Goal: Task Accomplishment & Management: Manage account settings

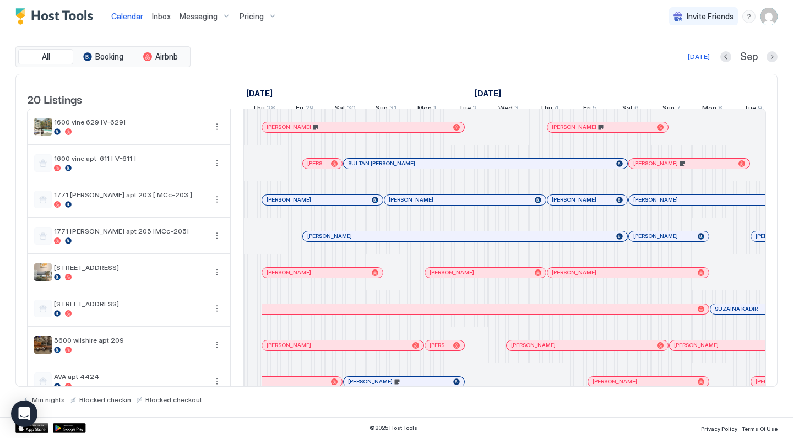
scroll to position [0, 816]
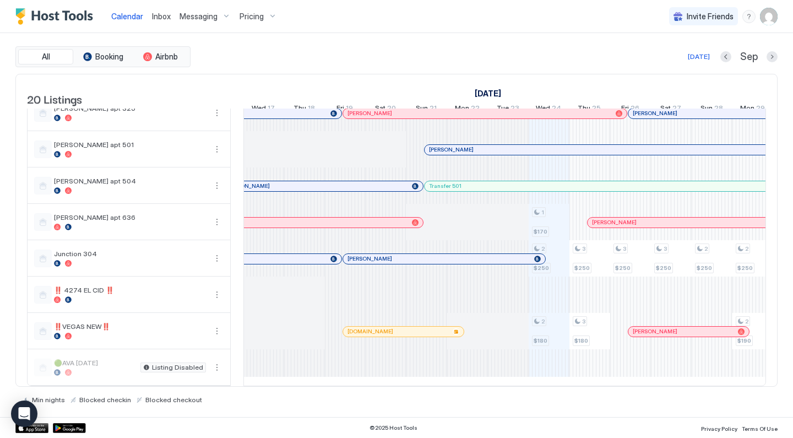
click at [263, 15] on div "Pricing" at bounding box center [258, 16] width 46 height 19
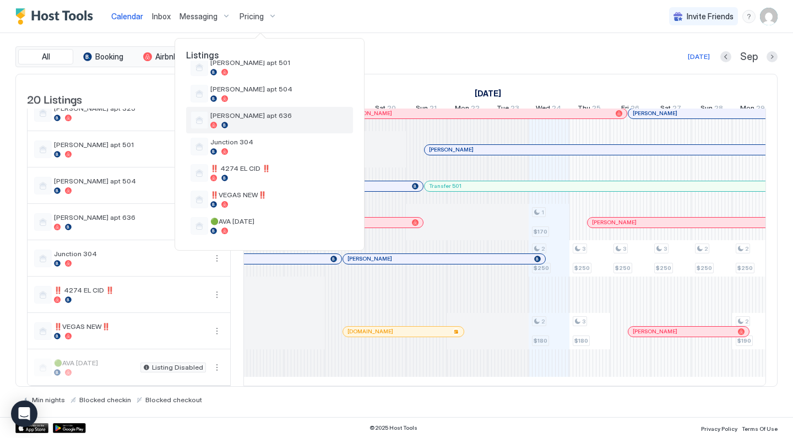
scroll to position [368, 0]
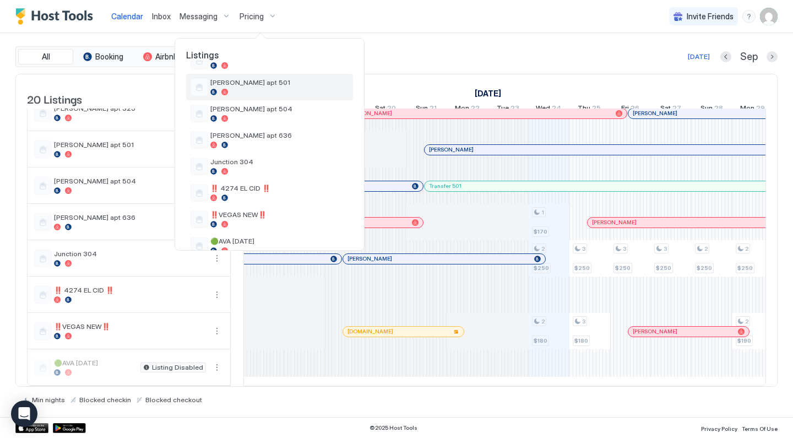
click at [247, 83] on span "[PERSON_NAME] apt 501" at bounding box center [279, 82] width 138 height 8
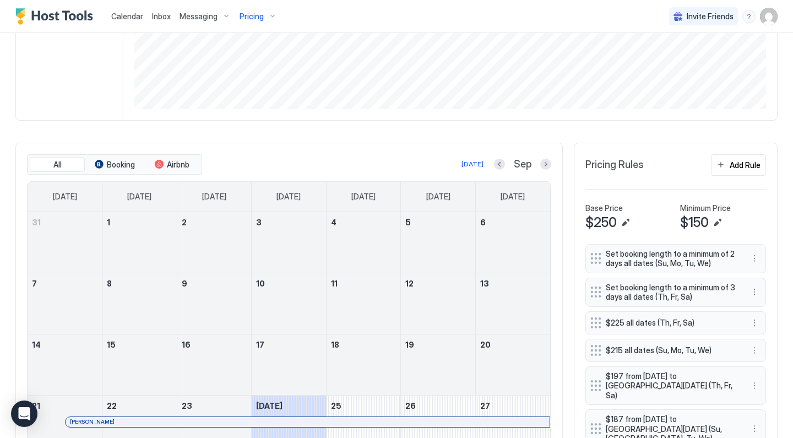
scroll to position [229, 0]
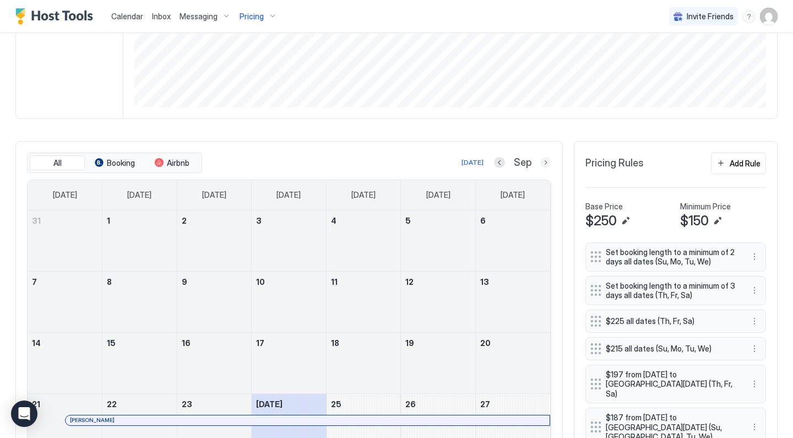
click at [546, 161] on button "Next month" at bounding box center [545, 162] width 11 height 11
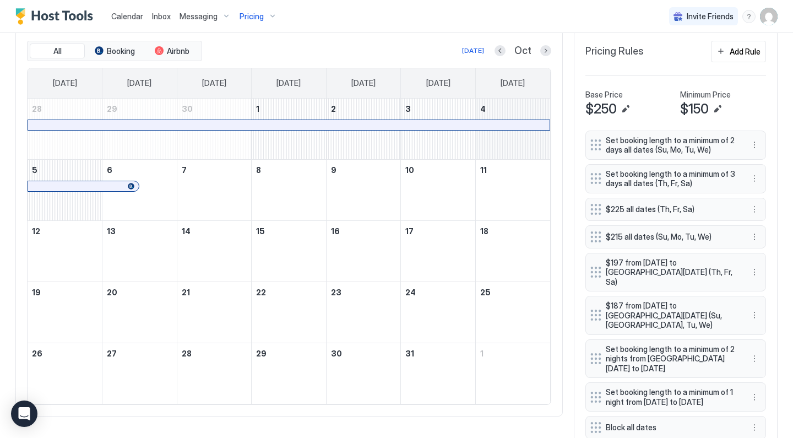
scroll to position [341, 0]
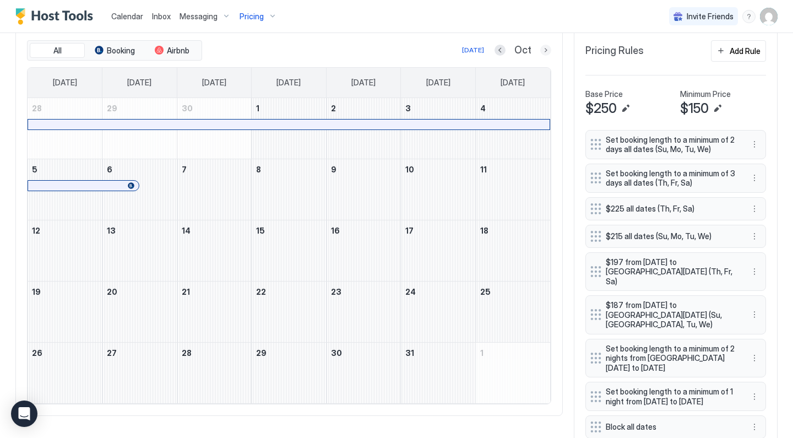
click at [550, 46] on button "Next month" at bounding box center [545, 50] width 11 height 11
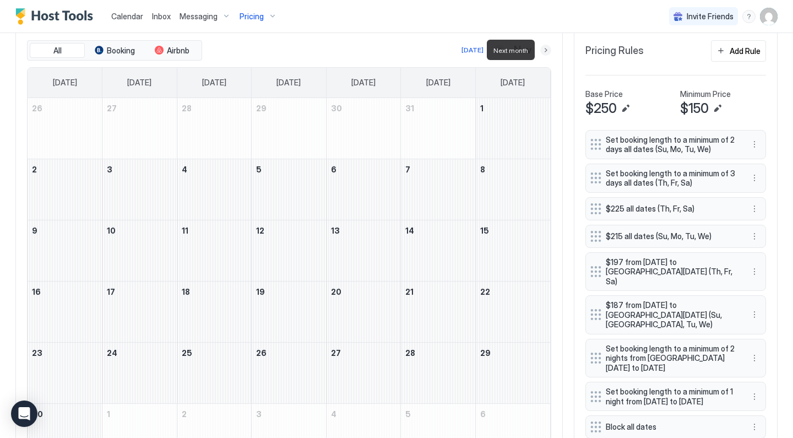
click at [549, 50] on button "Next month" at bounding box center [545, 50] width 11 height 11
click at [548, 52] on button "Next month" at bounding box center [545, 50] width 11 height 11
click at [550, 52] on button "Next month" at bounding box center [545, 50] width 11 height 11
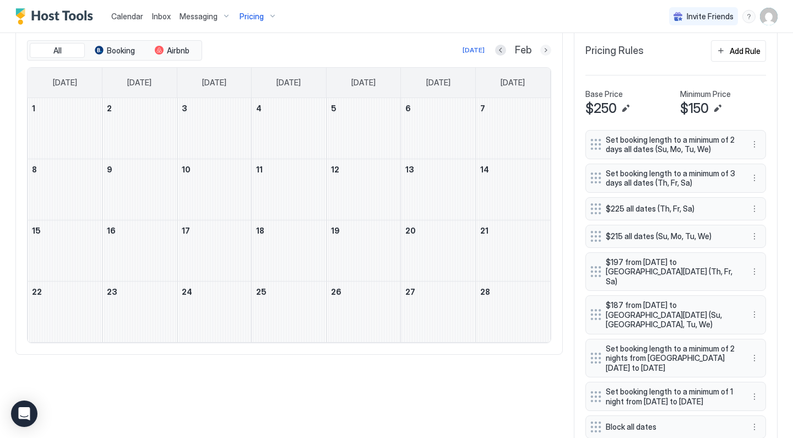
click at [548, 51] on button "Next month" at bounding box center [545, 50] width 11 height 11
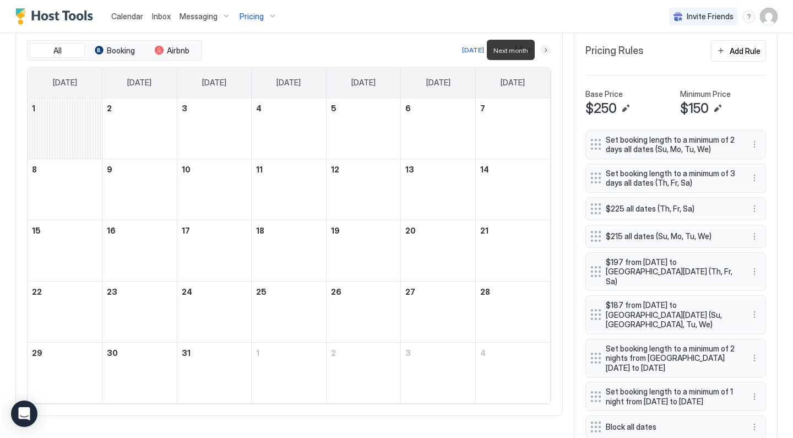
click at [547, 50] on button "Next month" at bounding box center [545, 50] width 11 height 11
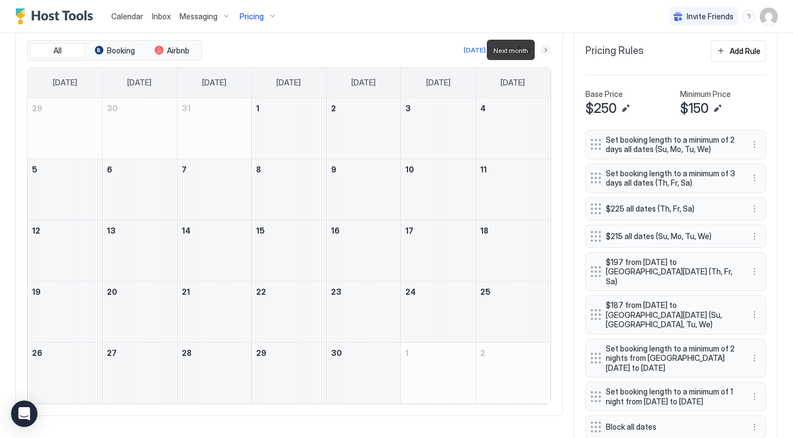
click at [547, 50] on button "Next month" at bounding box center [545, 50] width 11 height 11
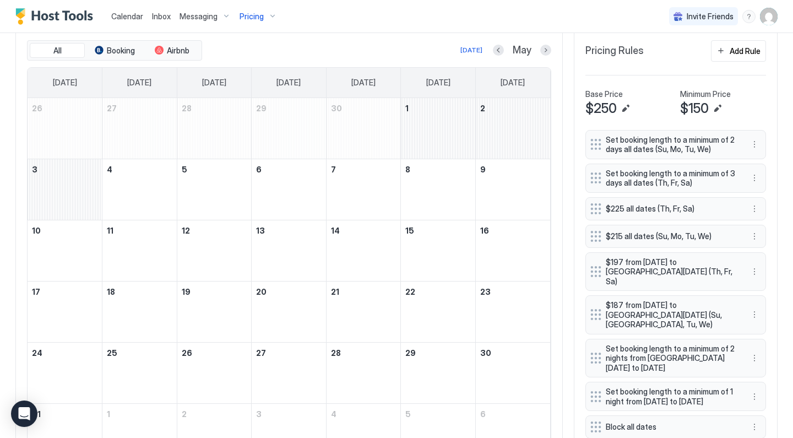
click at [255, 14] on span "Pricing" at bounding box center [252, 17] width 24 height 10
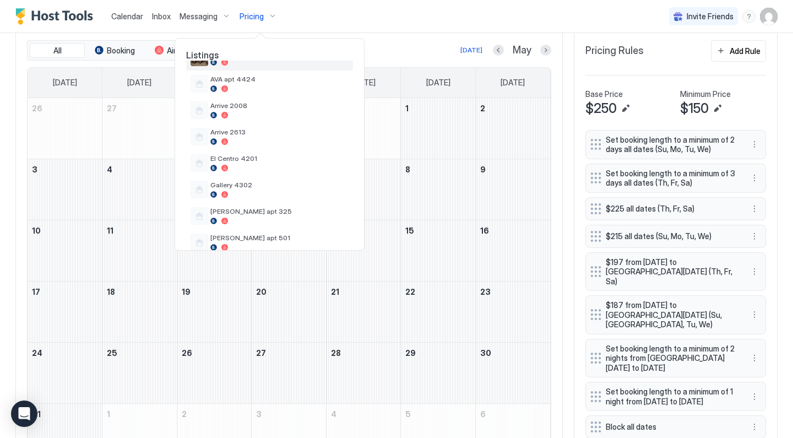
scroll to position [213, 0]
click at [252, 181] on span "Gallery 4302" at bounding box center [279, 184] width 138 height 8
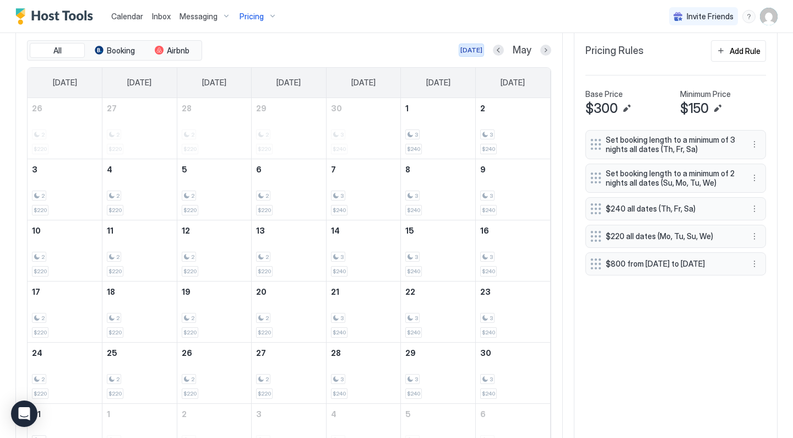
click at [481, 52] on div "[DATE]" at bounding box center [471, 50] width 22 height 10
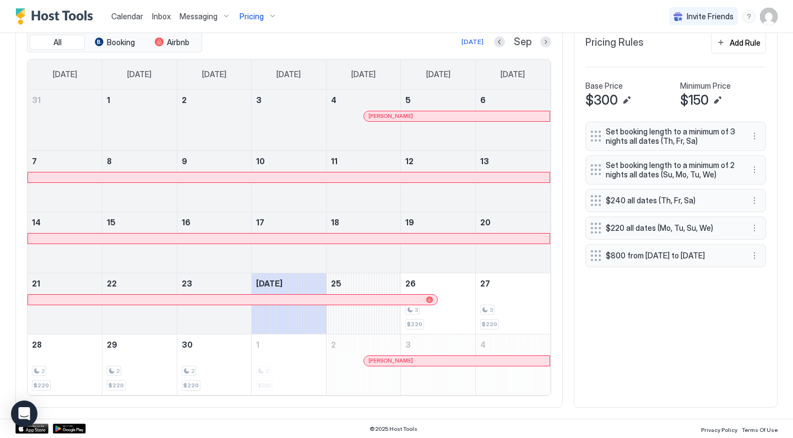
scroll to position [349, 0]
click at [549, 40] on button "Next month" at bounding box center [545, 42] width 11 height 11
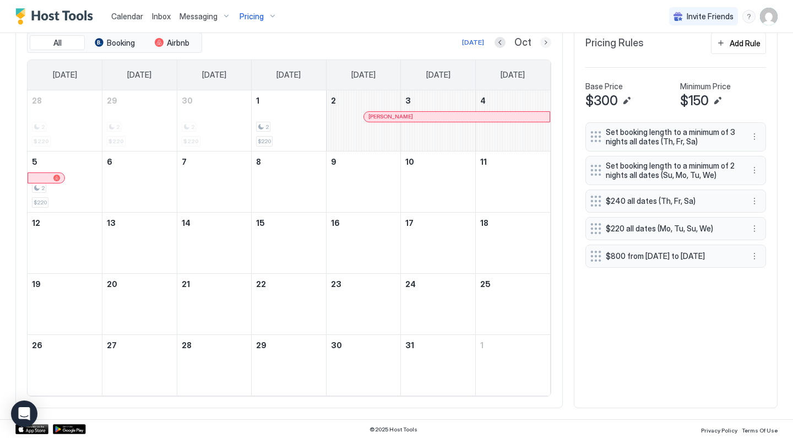
scroll to position [283, 0]
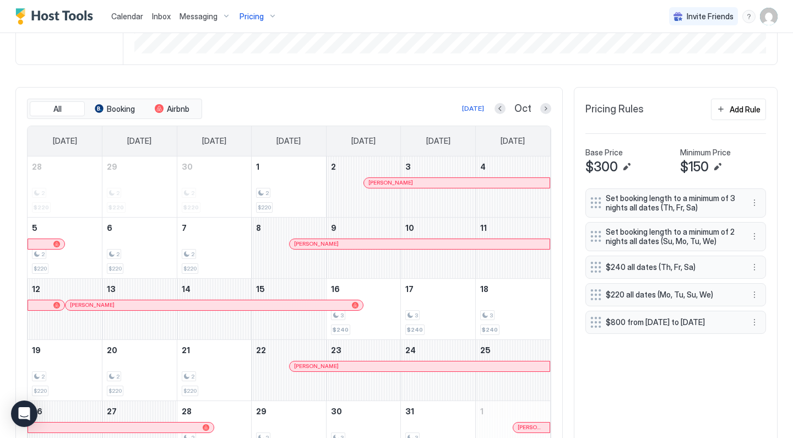
click at [274, 20] on div "Pricing" at bounding box center [258, 16] width 46 height 19
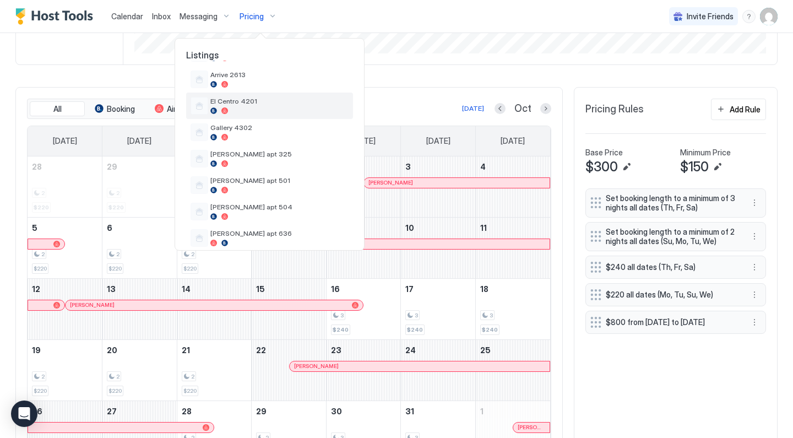
scroll to position [287, 0]
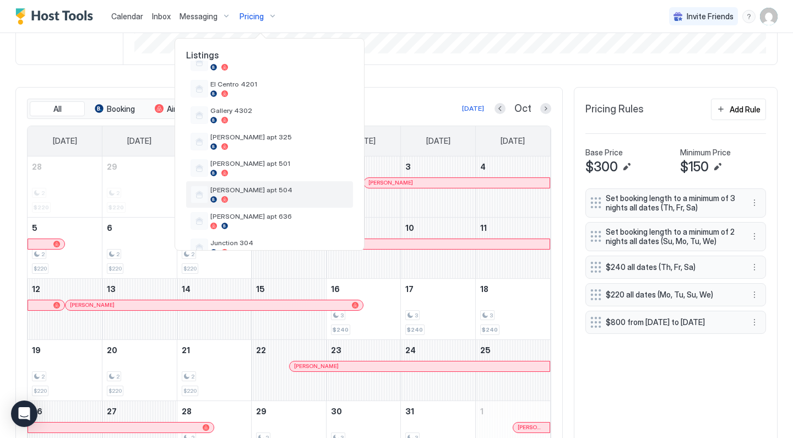
click at [267, 207] on div "[PERSON_NAME] apt 504" at bounding box center [269, 194] width 167 height 26
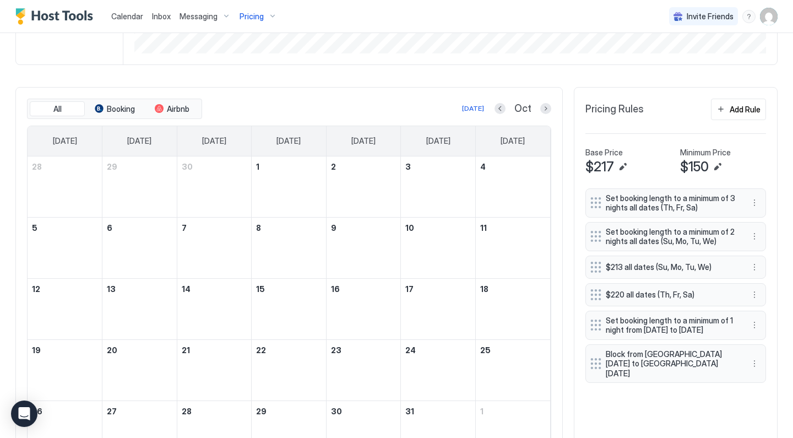
click at [259, 13] on span "Pricing" at bounding box center [252, 17] width 24 height 10
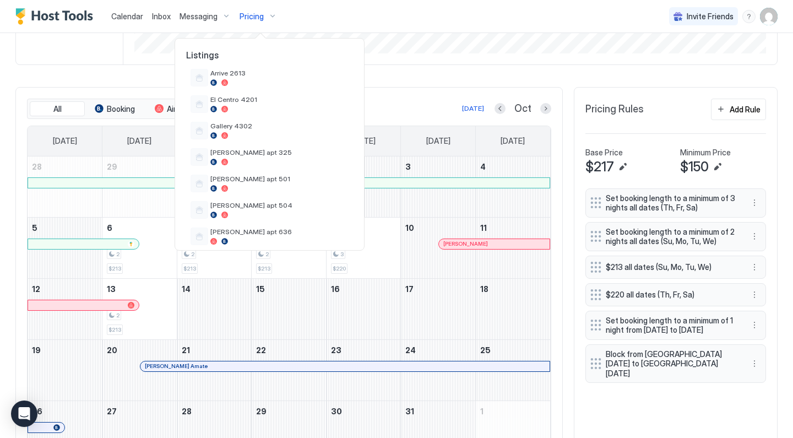
scroll to position [290, 0]
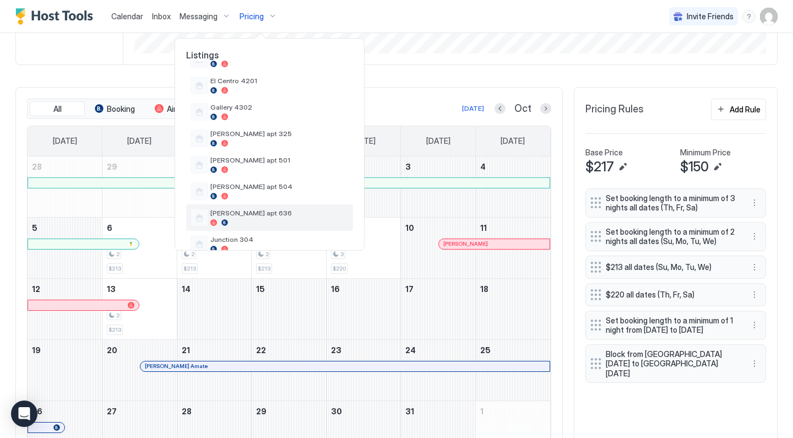
click at [256, 214] on span "[PERSON_NAME] apt 636" at bounding box center [279, 213] width 138 height 8
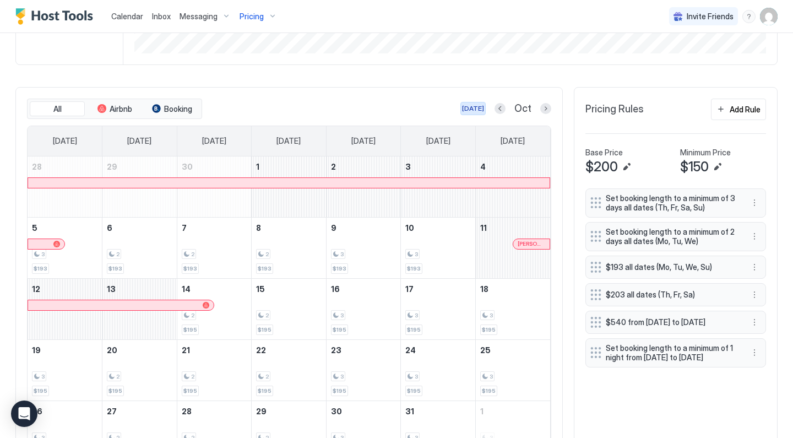
click at [472, 105] on div "[DATE]" at bounding box center [473, 109] width 22 height 10
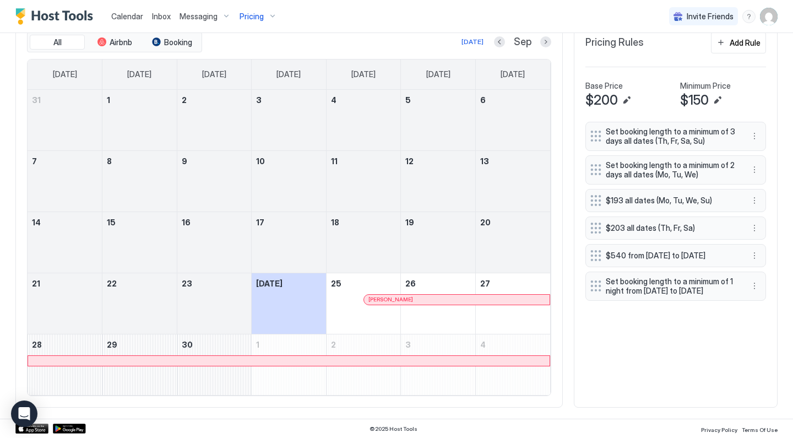
scroll to position [349, 0]
click at [545, 39] on button "Next month" at bounding box center [545, 42] width 11 height 11
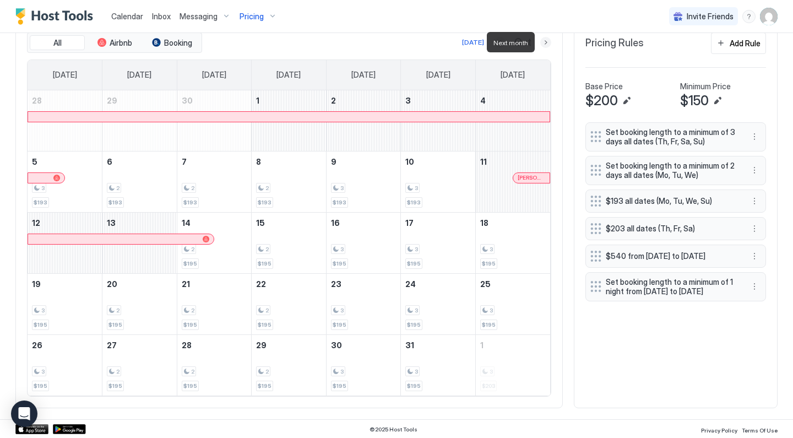
scroll to position [283, 0]
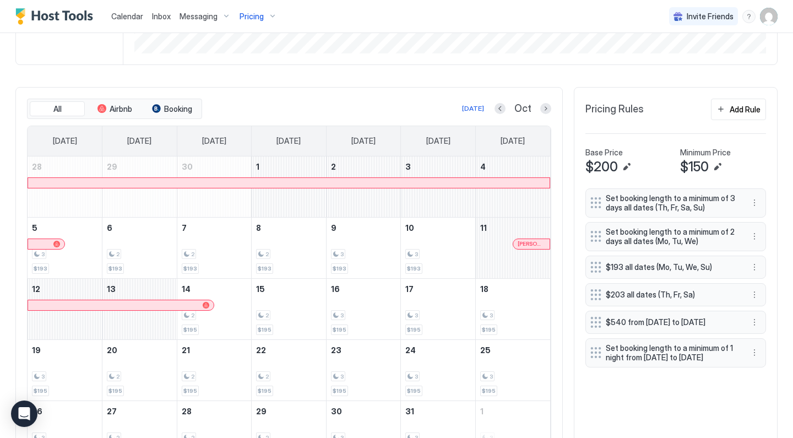
click at [271, 18] on div "Pricing" at bounding box center [258, 16] width 46 height 19
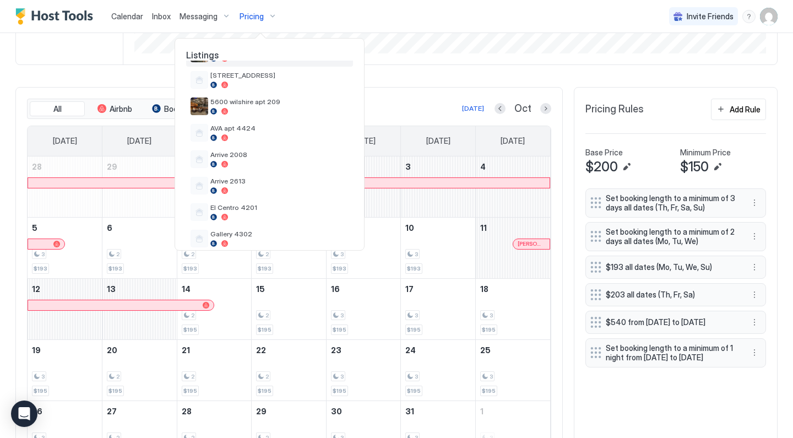
scroll to position [166, 0]
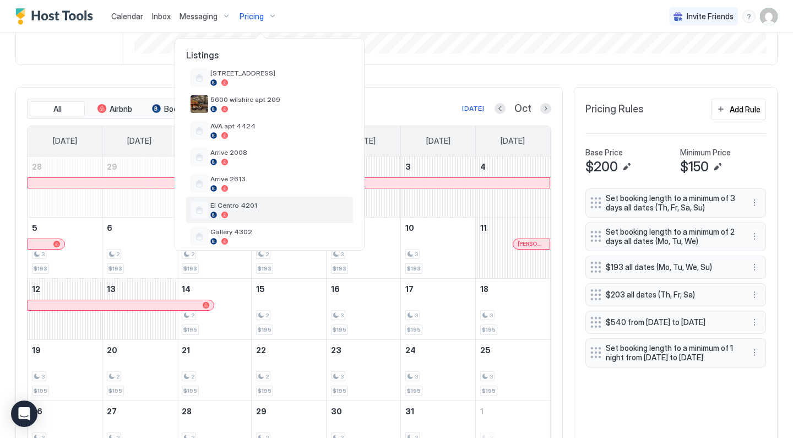
click at [251, 199] on div "El Centro 4201" at bounding box center [269, 210] width 167 height 26
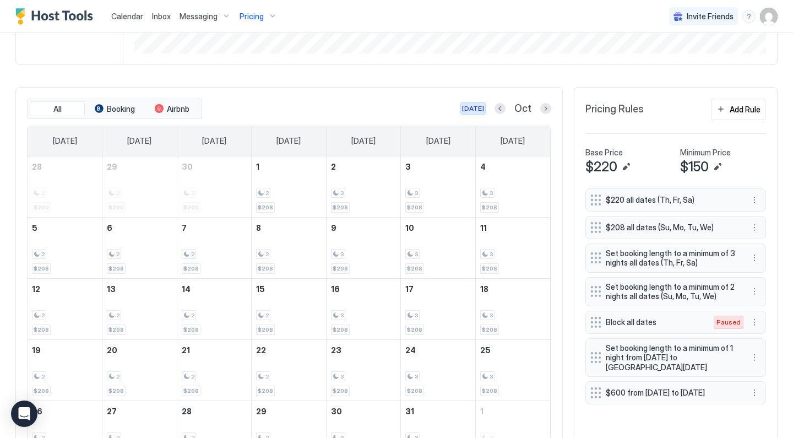
click at [476, 105] on div "[DATE]" at bounding box center [473, 109] width 22 height 10
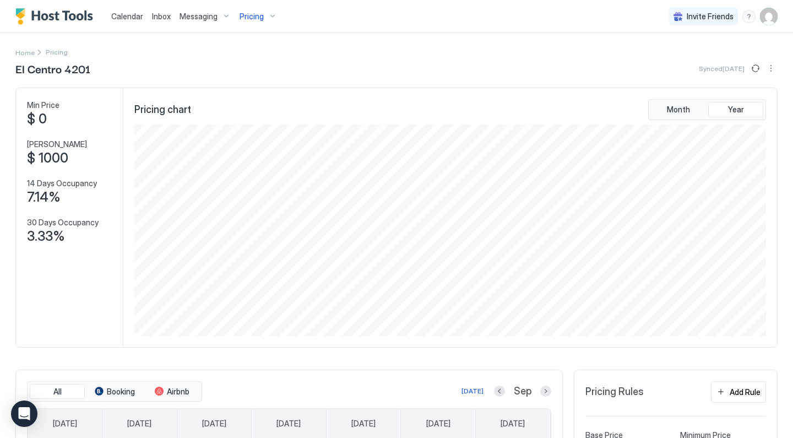
click at [242, 15] on span "Pricing" at bounding box center [252, 17] width 24 height 10
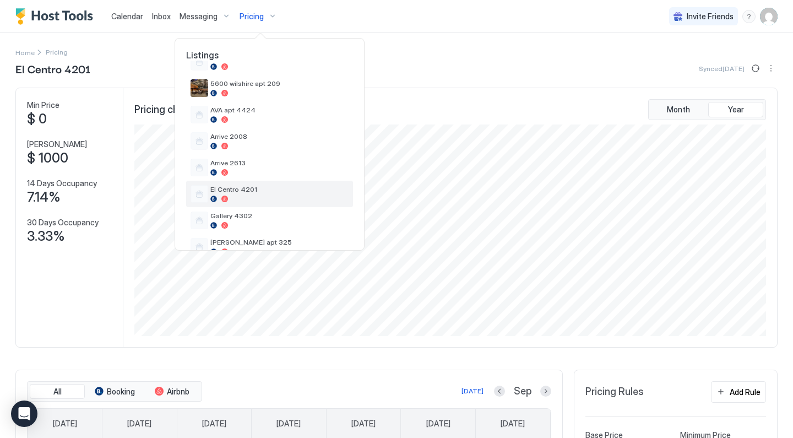
scroll to position [183, 0]
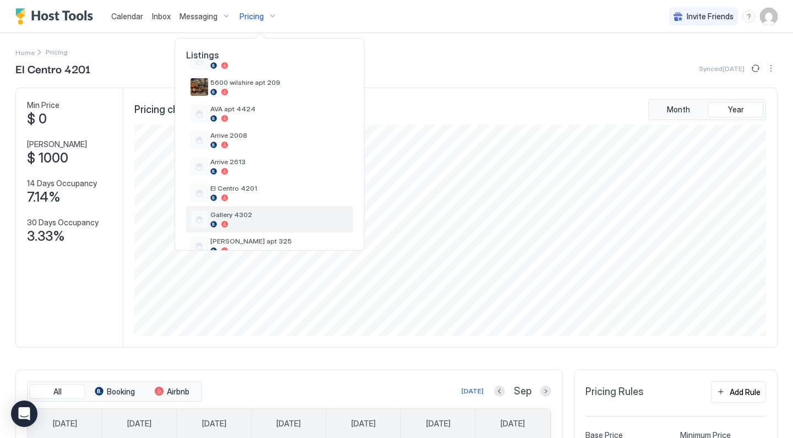
click at [235, 213] on span "Gallery 4302" at bounding box center [279, 214] width 138 height 8
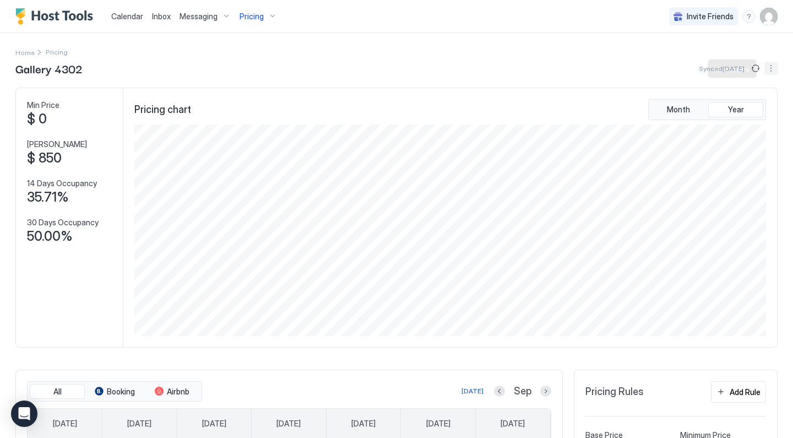
click at [773, 69] on button "More options" at bounding box center [770, 68] width 13 height 13
click at [748, 104] on span "Listing Settings" at bounding box center [751, 101] width 49 height 8
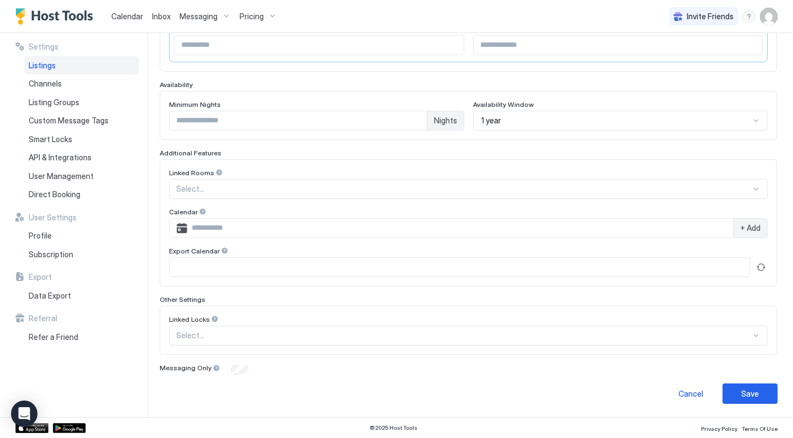
scroll to position [252, 0]
click at [766, 263] on button "Refresh" at bounding box center [760, 267] width 13 height 13
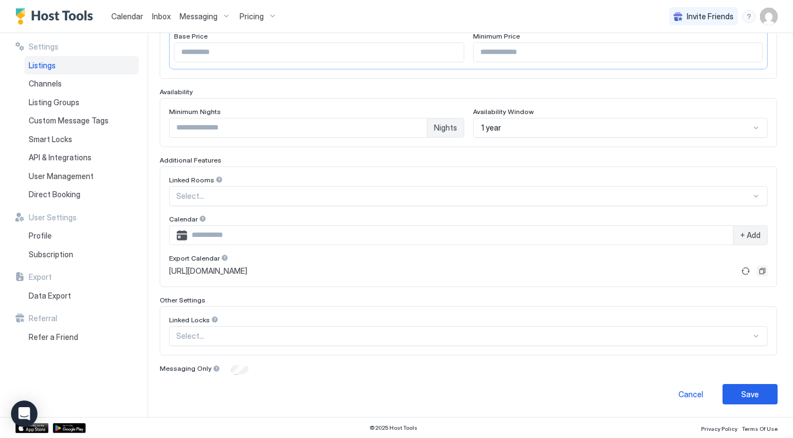
click at [762, 271] on button "Copy" at bounding box center [762, 270] width 11 height 11
click at [784, 1] on div "Calendar Inbox Messaging Pricing Invite Friends DR" at bounding box center [396, 16] width 793 height 33
click at [479, 238] on input "Input Field" at bounding box center [460, 235] width 546 height 19
paste input "**********"
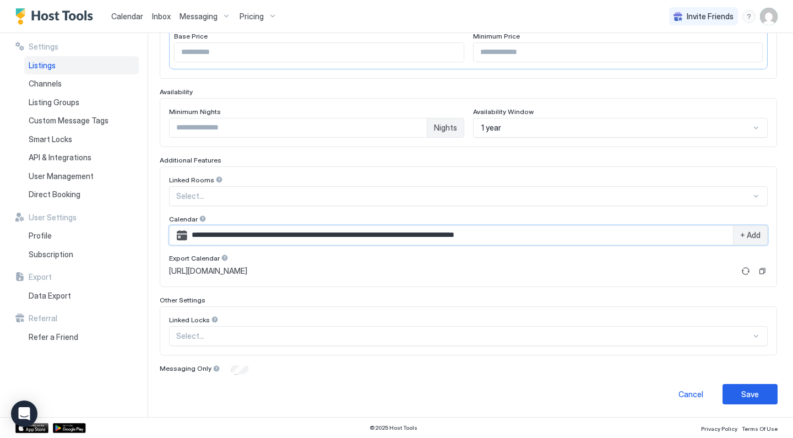
type input "**********"
click at [753, 237] on span "+ Add" at bounding box center [750, 235] width 20 height 10
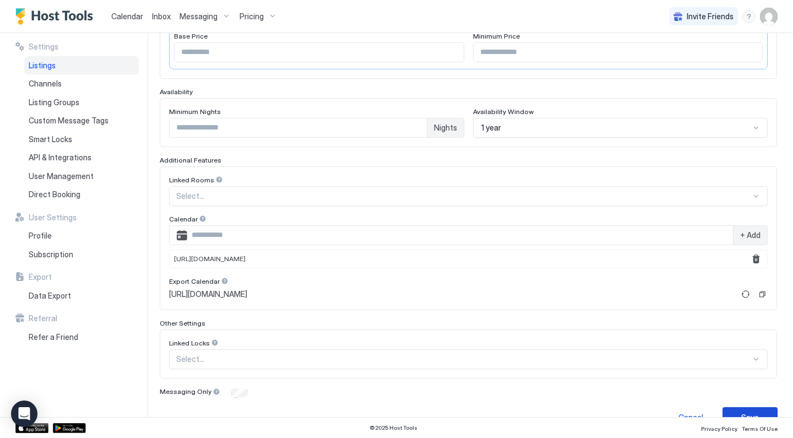
click at [748, 412] on div "Save" at bounding box center [750, 417] width 18 height 12
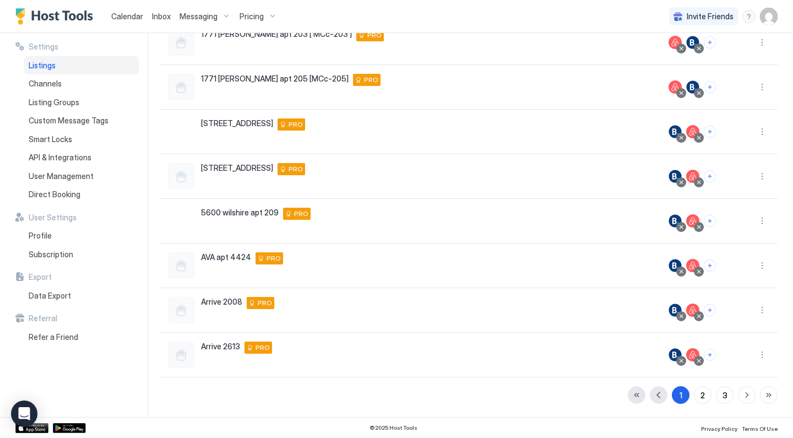
scroll to position [206, 0]
click at [127, 19] on span "Calendar" at bounding box center [127, 16] width 32 height 9
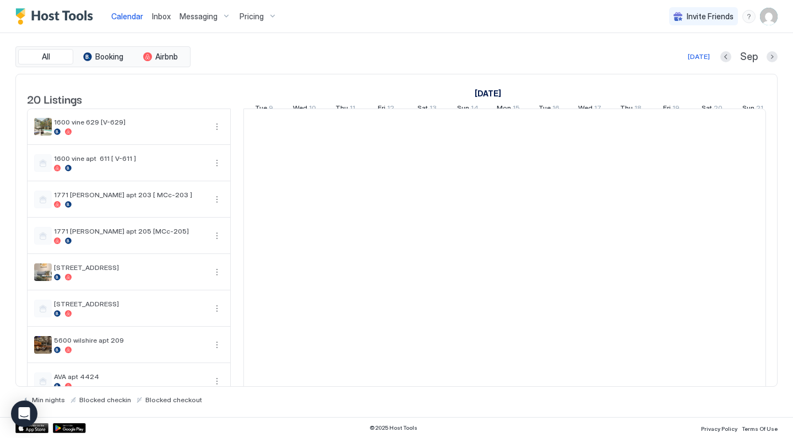
click at [271, 15] on div "Pricing" at bounding box center [258, 16] width 46 height 19
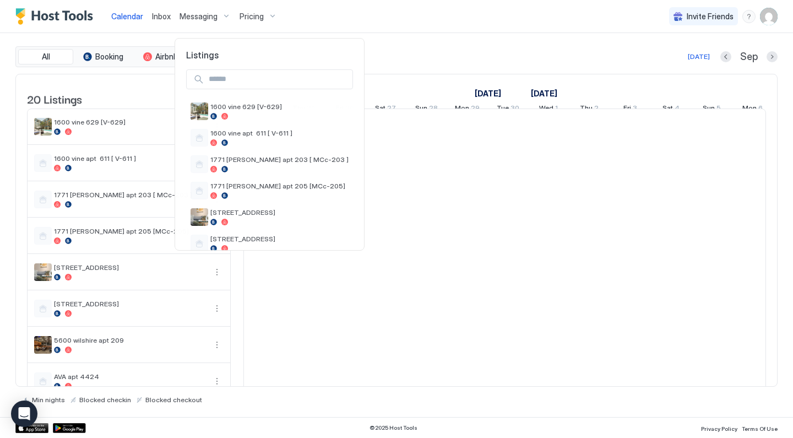
scroll to position [0, 612]
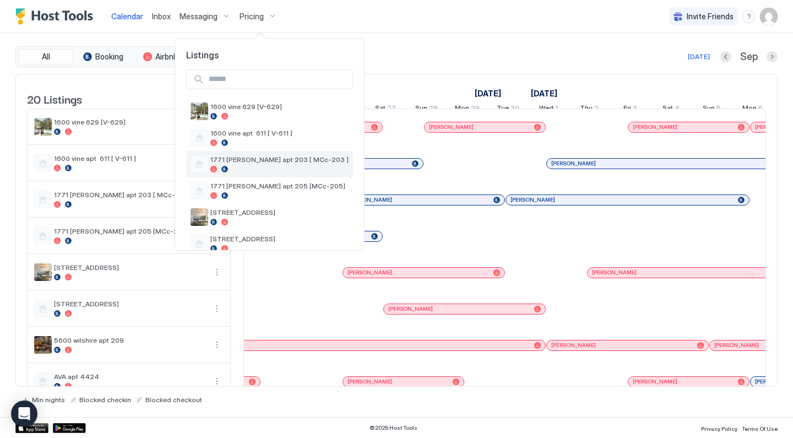
click at [259, 261] on span "5600 wilshire apt 209" at bounding box center [279, 265] width 138 height 8
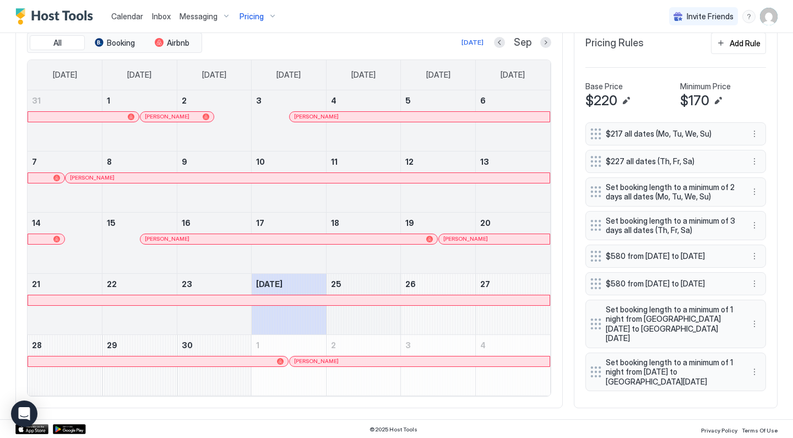
scroll to position [246, 0]
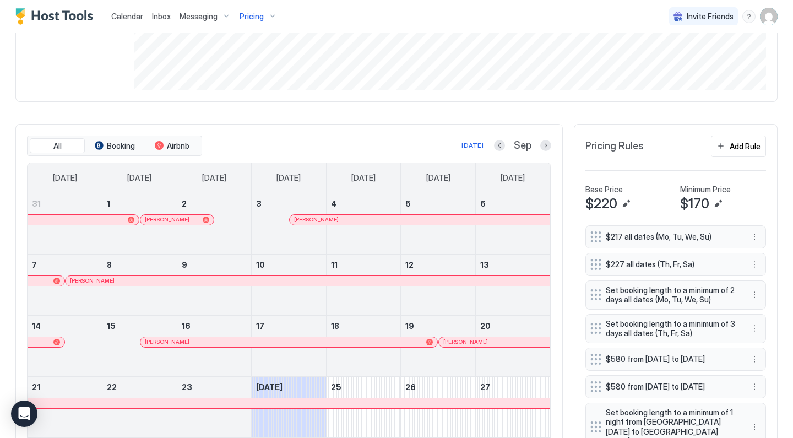
click at [551, 142] on div "All Booking Airbnb [DATE] Sep [DATE] [DATE] [DATE] [DATE] [DATE] [DATE] [DATE] …" at bounding box center [288, 317] width 547 height 387
click at [544, 146] on button "Next month" at bounding box center [545, 145] width 11 height 11
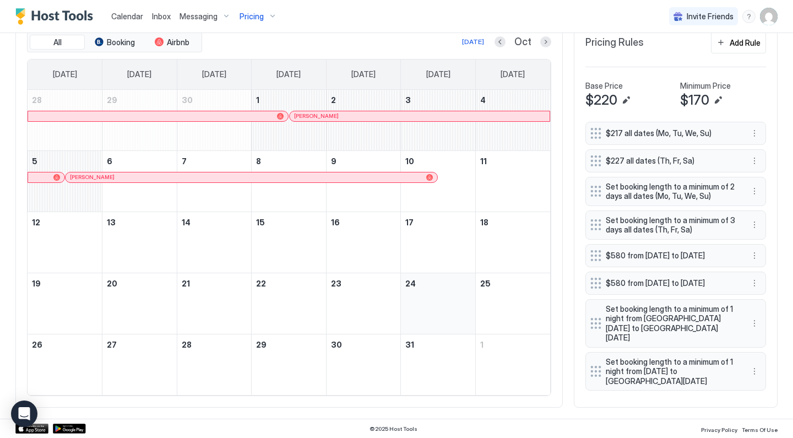
scroll to position [349, 0]
